Goal: Transaction & Acquisition: Obtain resource

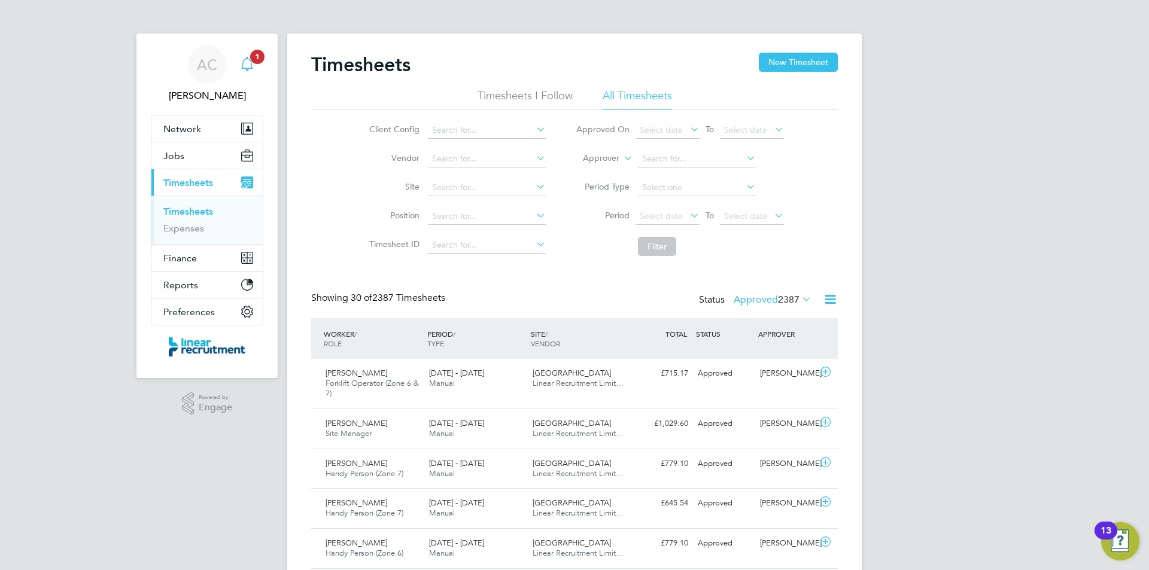
click at [262, 54] on span "1" at bounding box center [257, 57] width 14 height 14
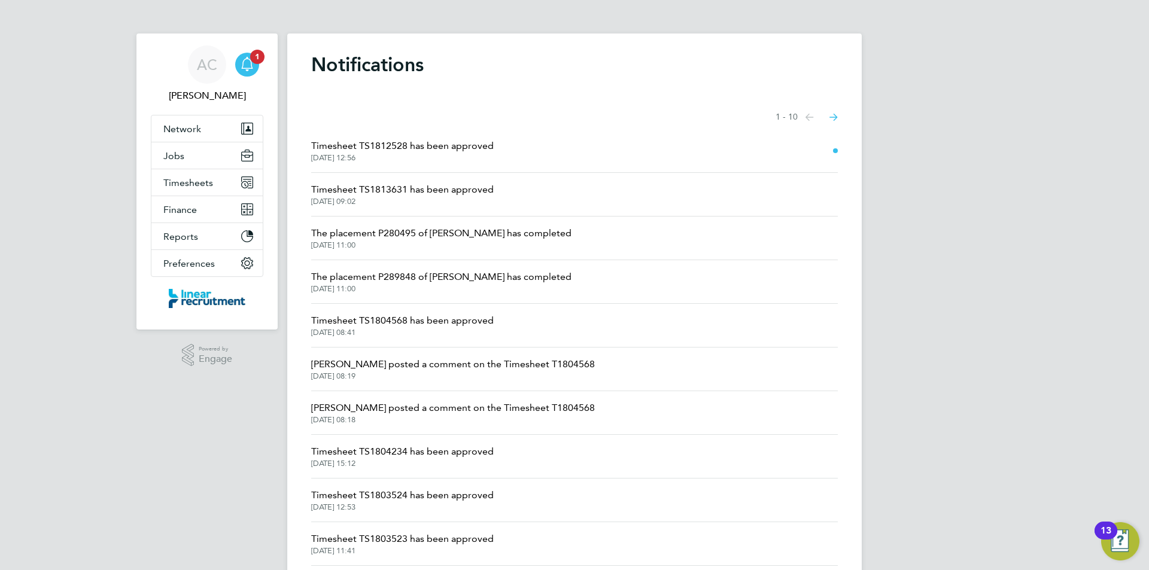
click at [442, 150] on span "Timesheet TS1812528 has been approved" at bounding box center [402, 146] width 183 height 14
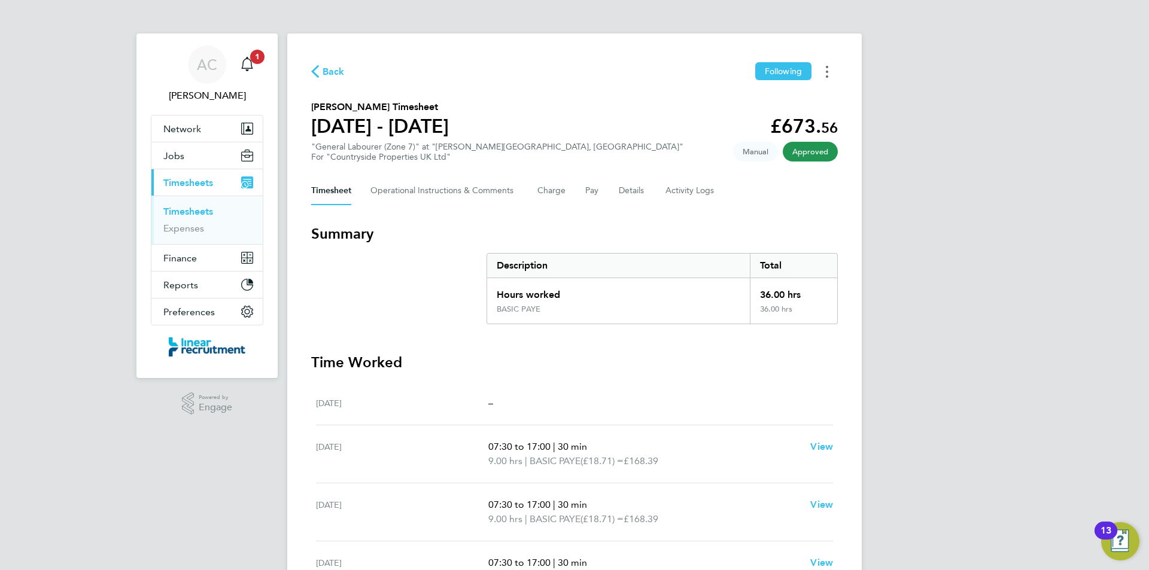
click at [820, 75] on button "Timesheets Menu" at bounding box center [828, 71] width 22 height 19
click at [782, 104] on link "Download timesheet" at bounding box center [766, 98] width 144 height 24
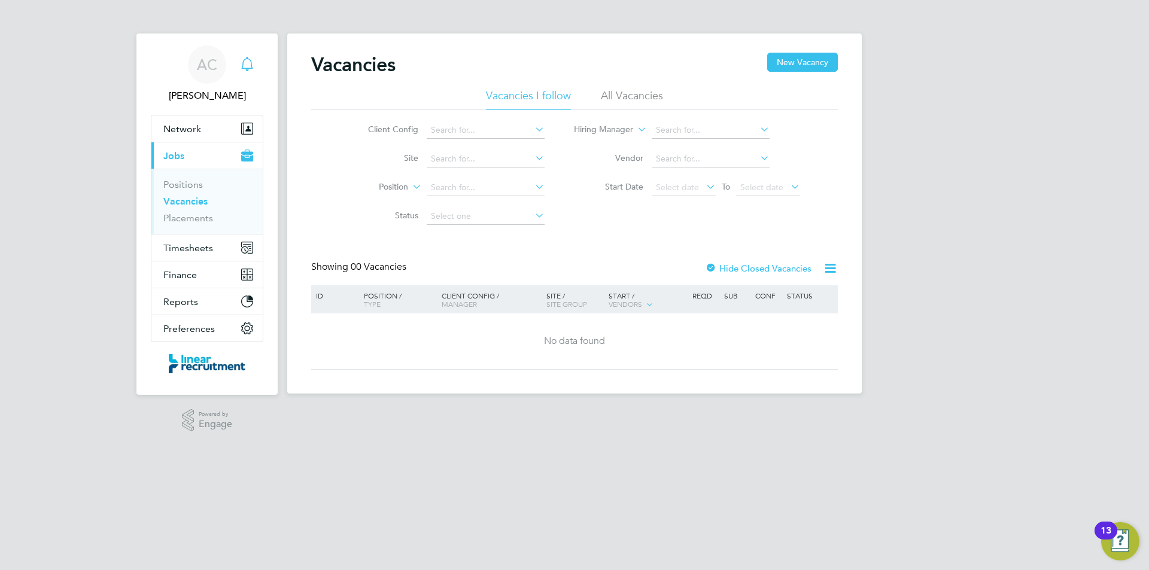
click at [245, 62] on icon "Main navigation" at bounding box center [247, 64] width 14 height 14
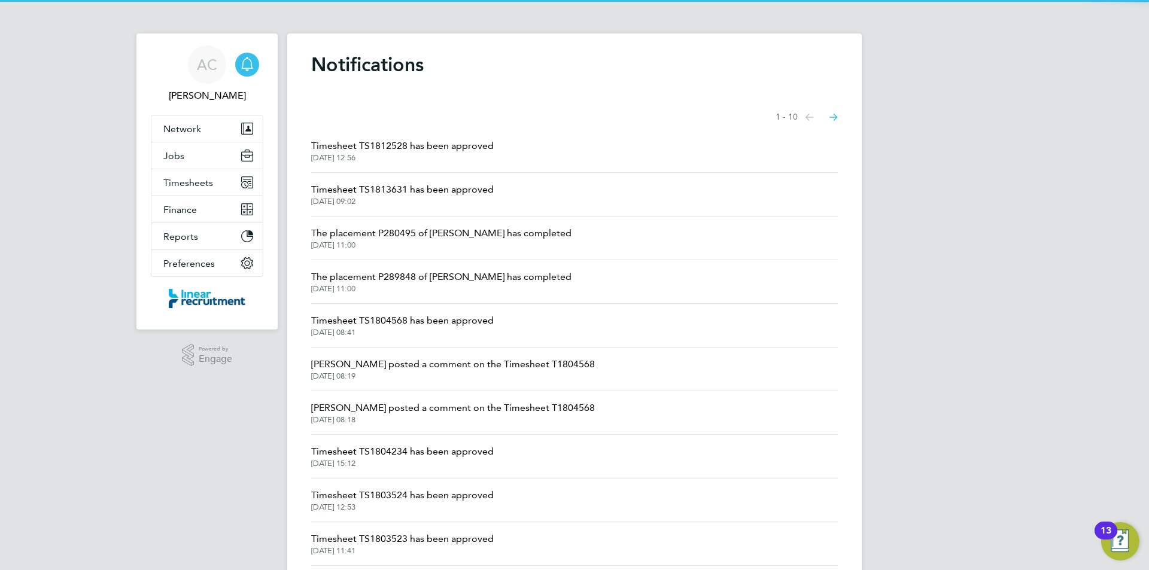
click at [451, 149] on span "Timesheet TS1812528 has been approved" at bounding box center [402, 146] width 183 height 14
